Goal: Check status: Check status

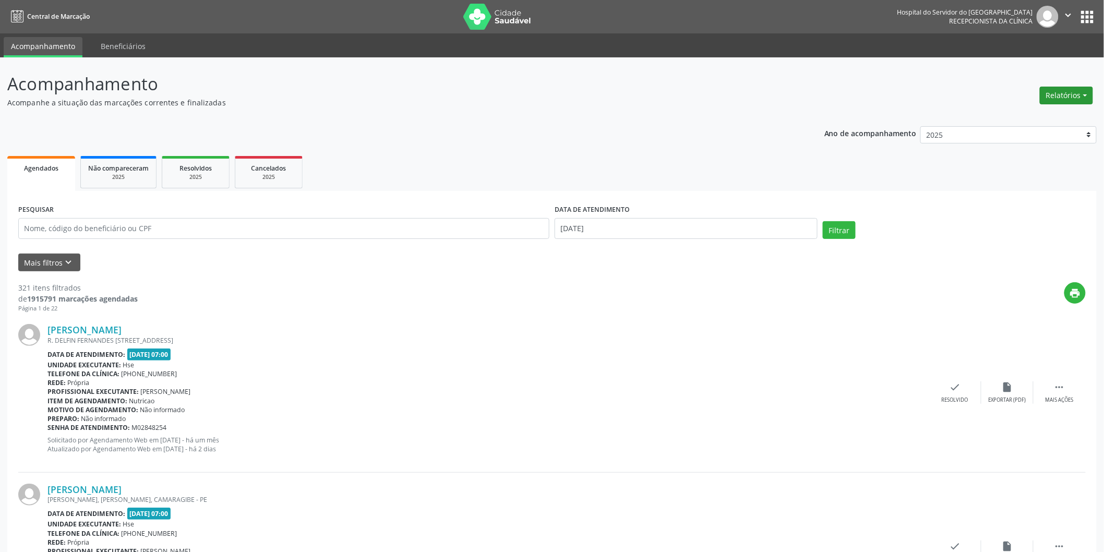
click at [1060, 96] on button "Relatórios" at bounding box center [1066, 96] width 53 height 18
click at [1042, 115] on link "Agendamentos" at bounding box center [1037, 117] width 112 height 15
select select "8"
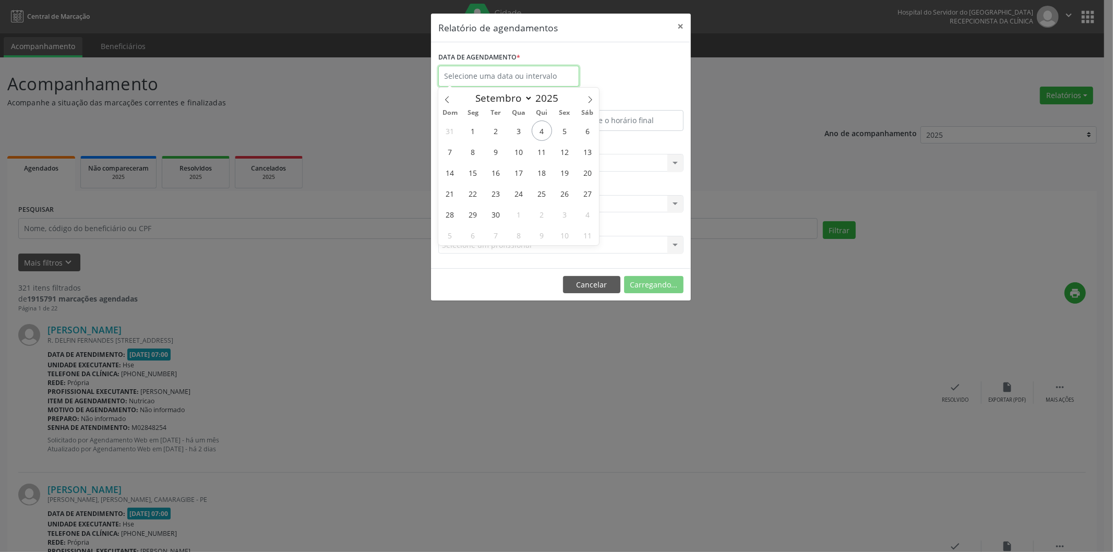
click at [473, 75] on input "text" at bounding box center [508, 76] width 141 height 21
click at [540, 138] on span "4" at bounding box center [542, 131] width 20 height 20
type input "[DATE]"
click at [540, 138] on span "4" at bounding box center [542, 131] width 20 height 20
click at [497, 164] on div "Carregando... Nenhum resultado encontrado para: " " Não há nenhuma opção para s…" at bounding box center [560, 163] width 245 height 18
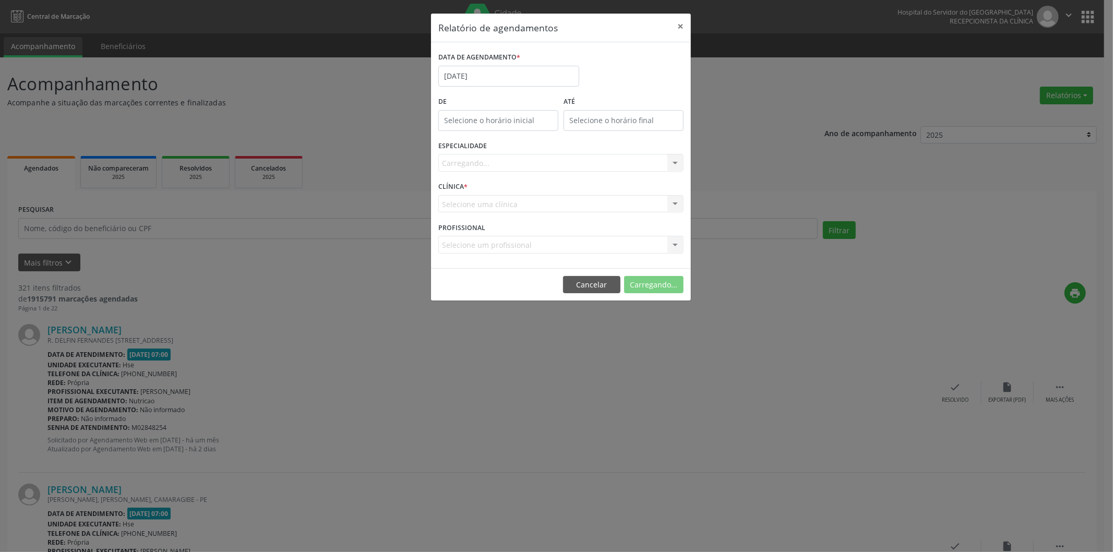
click at [494, 162] on div "Carregando... Nenhum resultado encontrado para: " " Não há nenhuma opção para s…" at bounding box center [560, 163] width 245 height 18
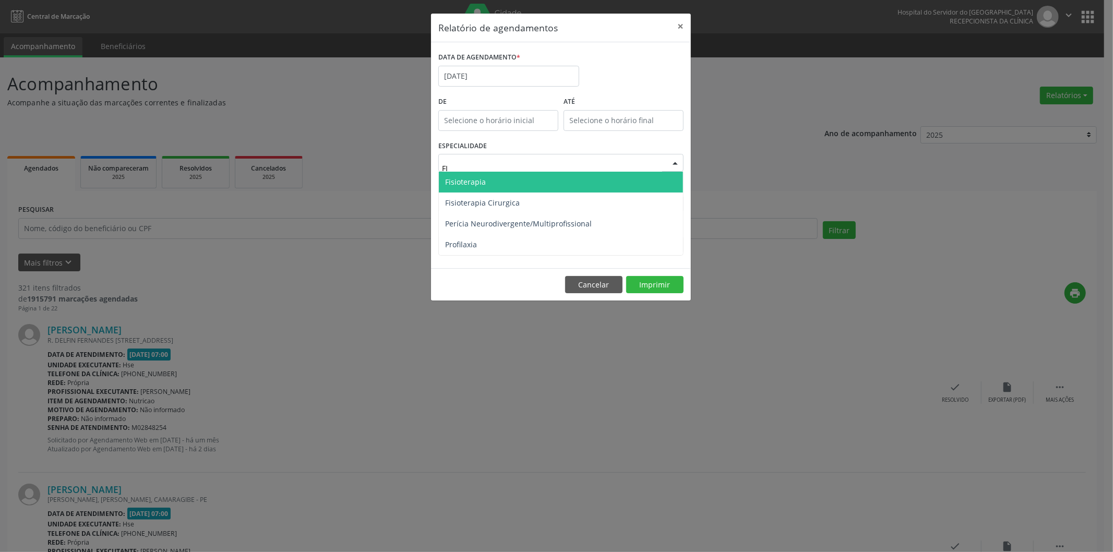
type input "FIS"
click at [496, 182] on span "Fisioterapia" at bounding box center [561, 182] width 244 height 21
